Goal: Use online tool/utility: Utilize a website feature to perform a specific function

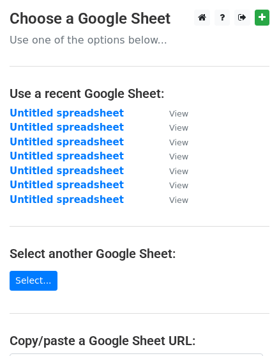
scroll to position [167, 0]
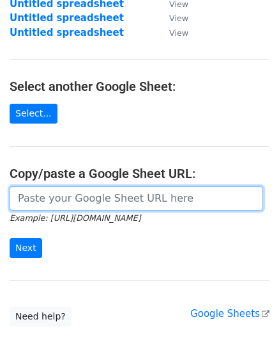
click at [46, 199] on input "url" at bounding box center [137, 198] width 254 height 24
paste input "[URL][DOMAIN_NAME]"
type input "[URL][DOMAIN_NAME]"
click at [10, 238] on input "Next" at bounding box center [26, 248] width 33 height 20
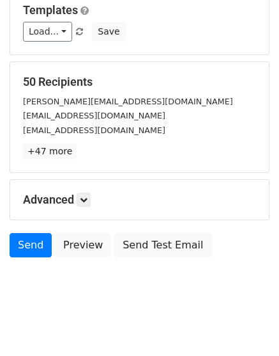
scroll to position [141, 0]
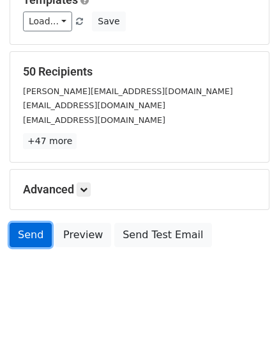
click at [26, 228] on link "Send" at bounding box center [31, 235] width 42 height 24
